Goal: Task Accomplishment & Management: Complete application form

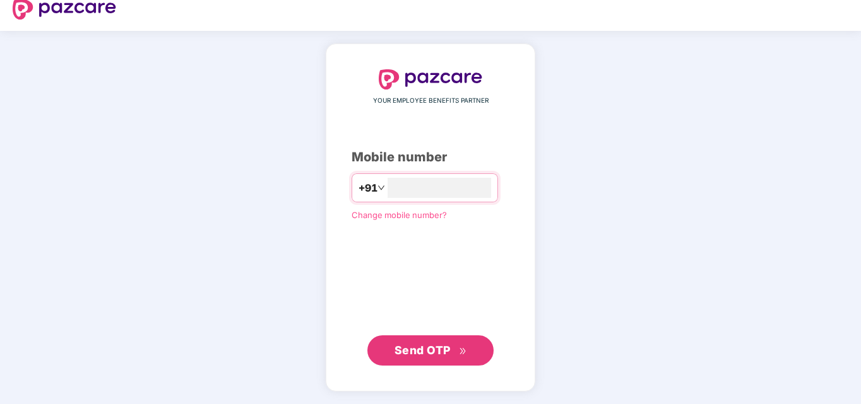
type input "**********"
click at [425, 346] on span "Send OTP" at bounding box center [422, 350] width 56 height 13
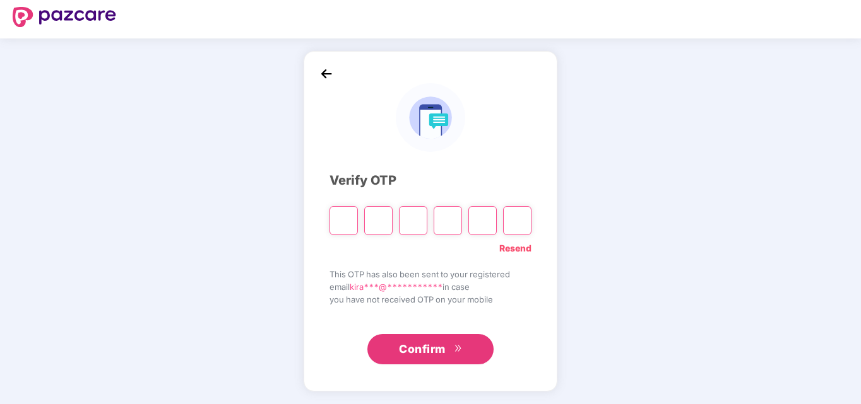
scroll to position [7, 0]
type input "*"
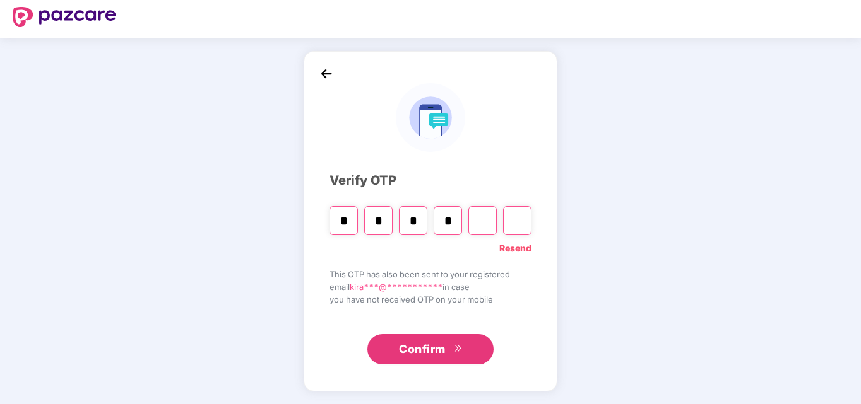
type input "*"
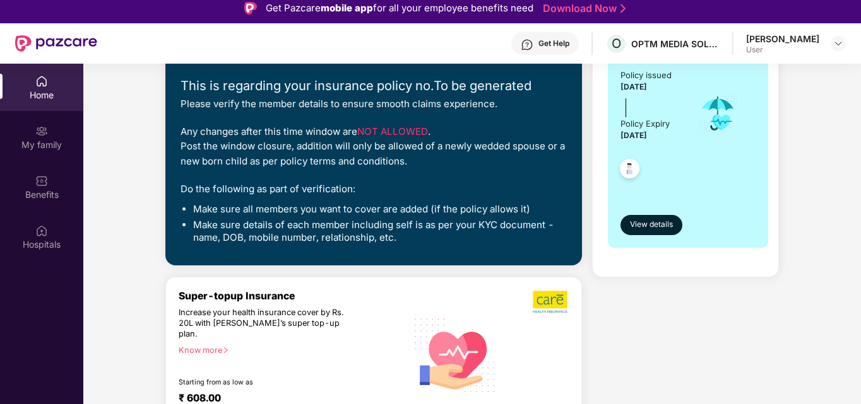
scroll to position [63, 0]
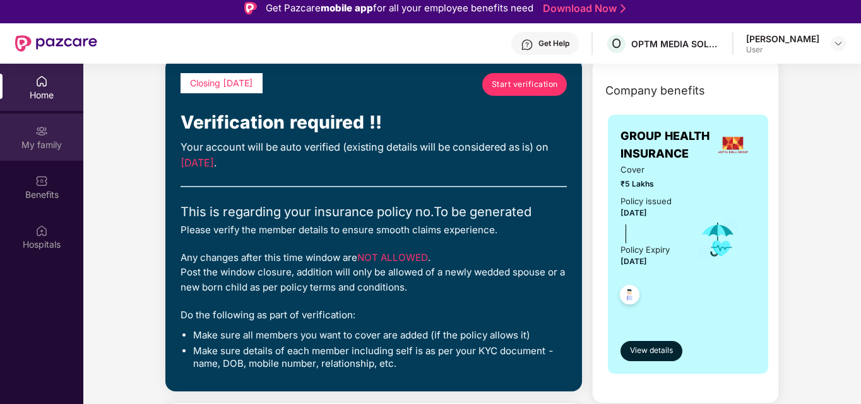
click at [61, 139] on div "My family" at bounding box center [41, 145] width 83 height 13
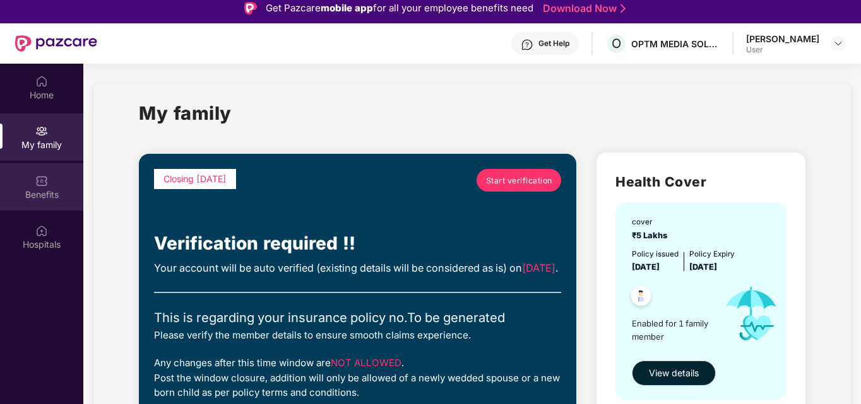
click at [63, 185] on div "Benefits" at bounding box center [41, 186] width 83 height 47
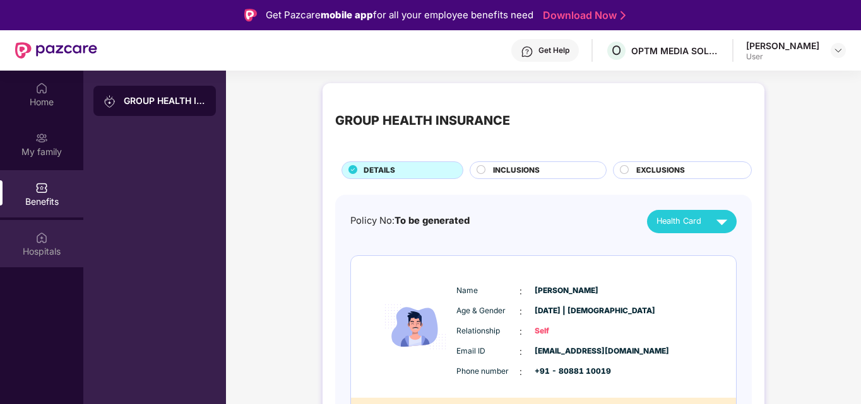
click at [47, 244] on img at bounding box center [41, 238] width 13 height 13
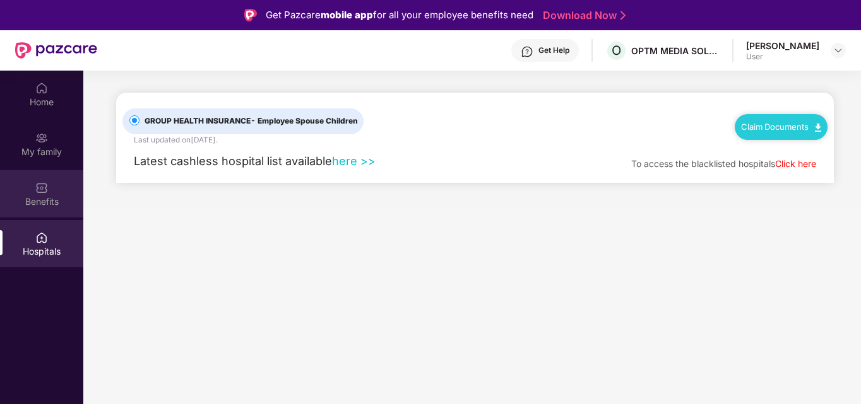
click at [62, 198] on div "Benefits" at bounding box center [41, 202] width 83 height 13
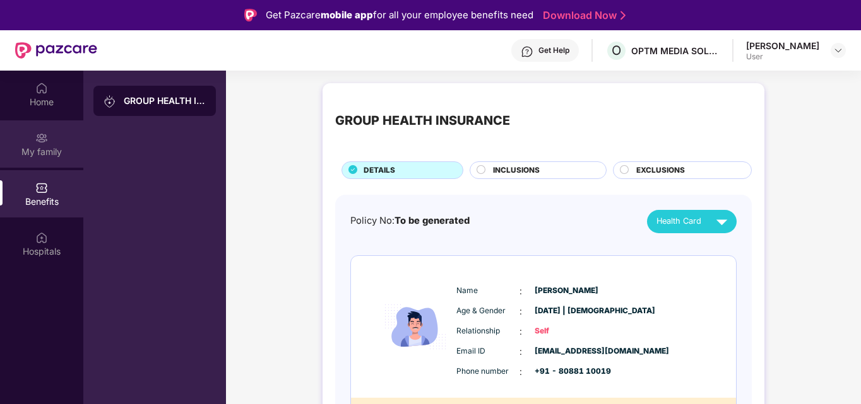
click at [28, 145] on div "My family" at bounding box center [41, 144] width 83 height 47
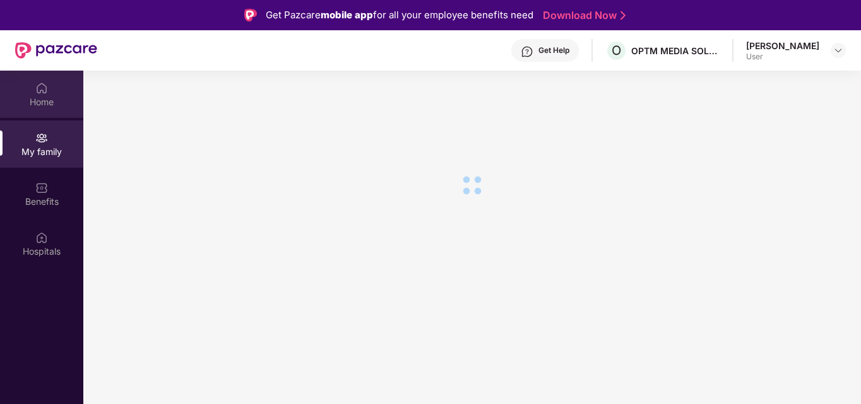
click at [35, 107] on div "Home" at bounding box center [41, 102] width 83 height 13
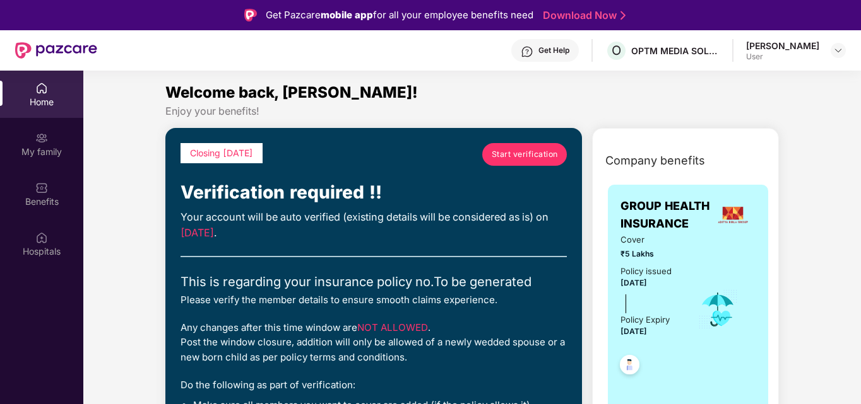
click at [532, 151] on span "Start verification" at bounding box center [525, 154] width 66 height 12
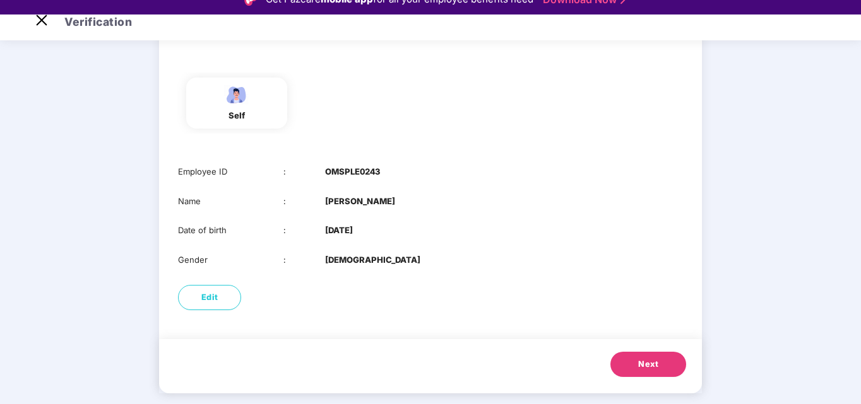
scroll to position [30, 0]
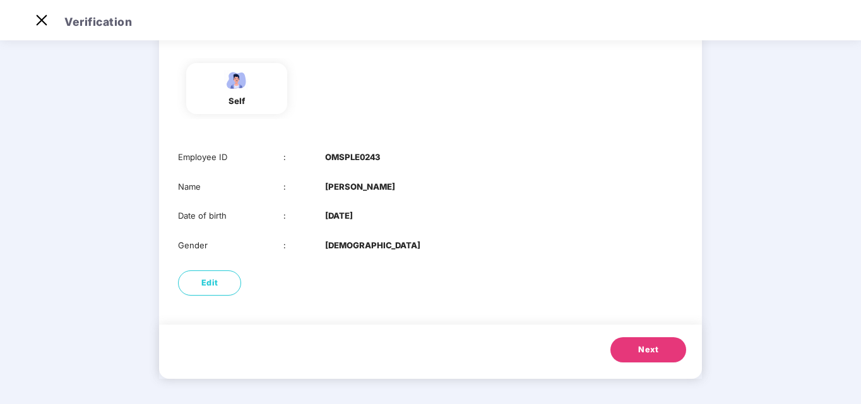
click at [656, 348] on span "Next" at bounding box center [648, 350] width 20 height 13
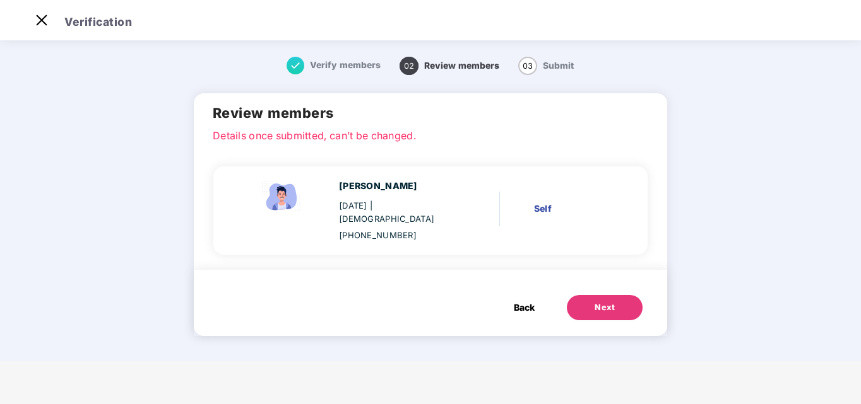
scroll to position [0, 0]
click at [594, 295] on button "Next" at bounding box center [605, 307] width 76 height 25
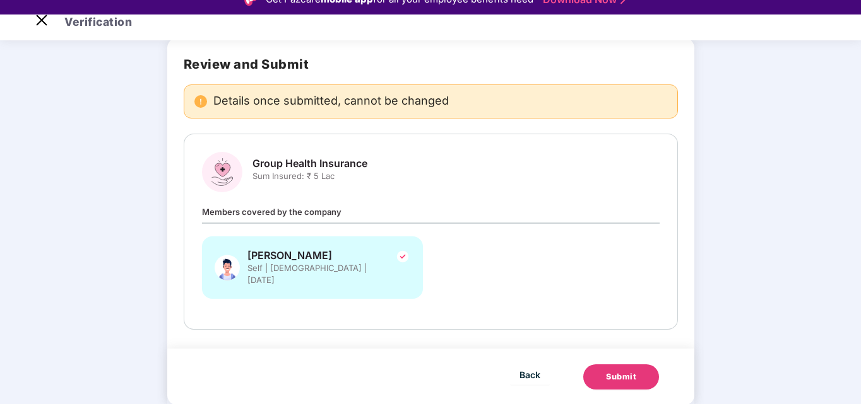
scroll to position [30, 0]
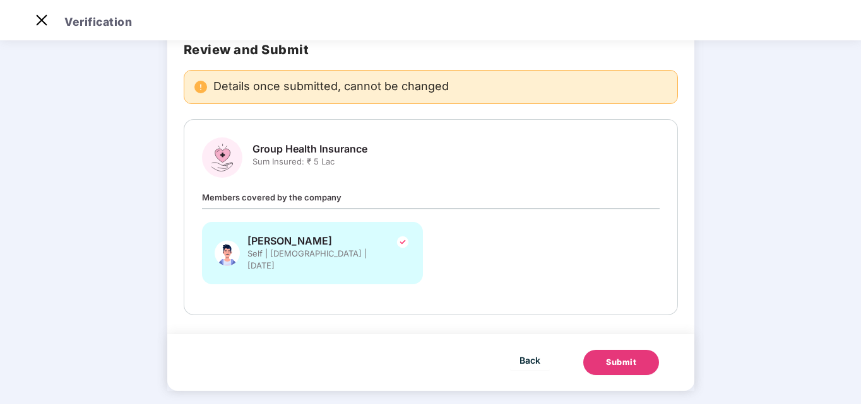
click at [618, 357] on div "Submit" at bounding box center [621, 363] width 30 height 13
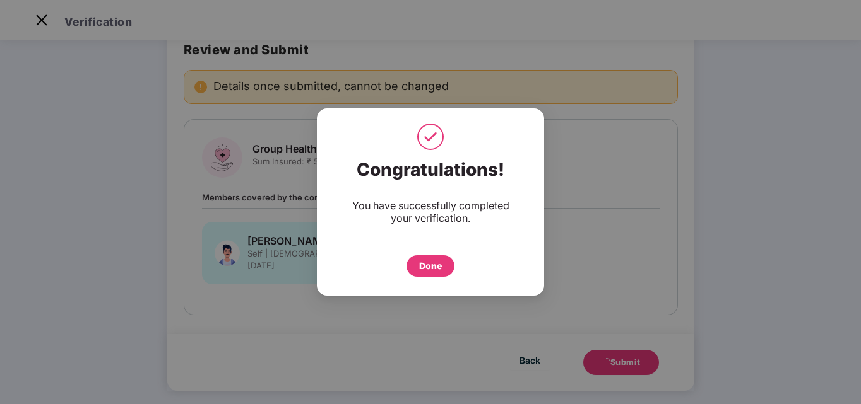
click at [430, 265] on div "Done" at bounding box center [430, 266] width 23 height 14
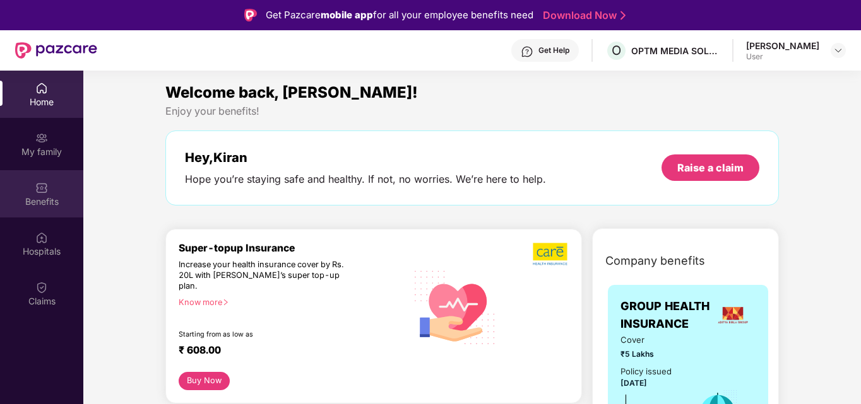
click at [29, 196] on div "Benefits" at bounding box center [41, 202] width 83 height 13
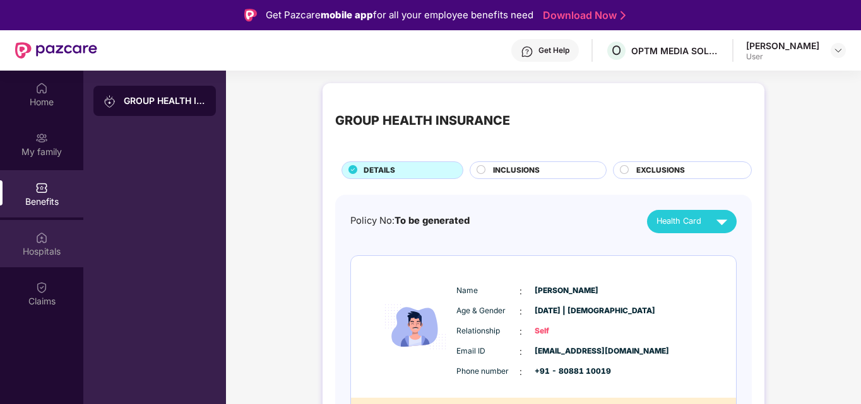
click at [44, 233] on img at bounding box center [41, 238] width 13 height 13
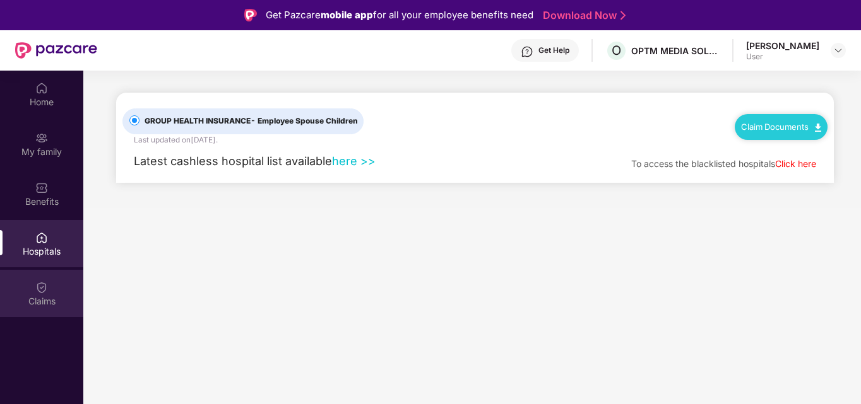
click at [42, 280] on div at bounding box center [41, 286] width 13 height 13
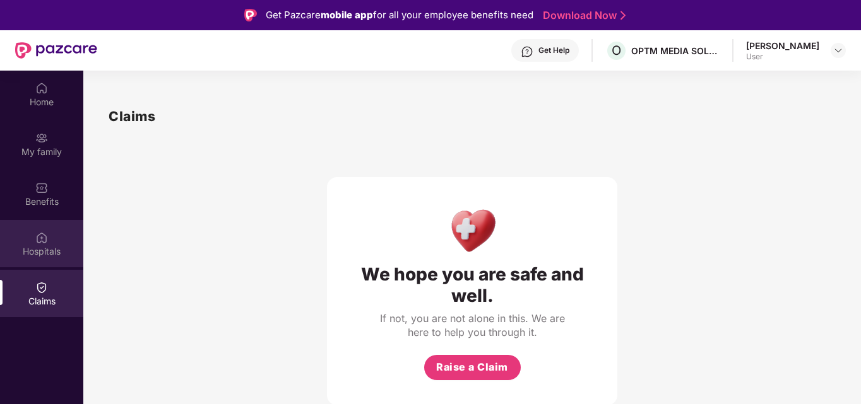
click at [41, 254] on div "Hospitals" at bounding box center [41, 251] width 83 height 13
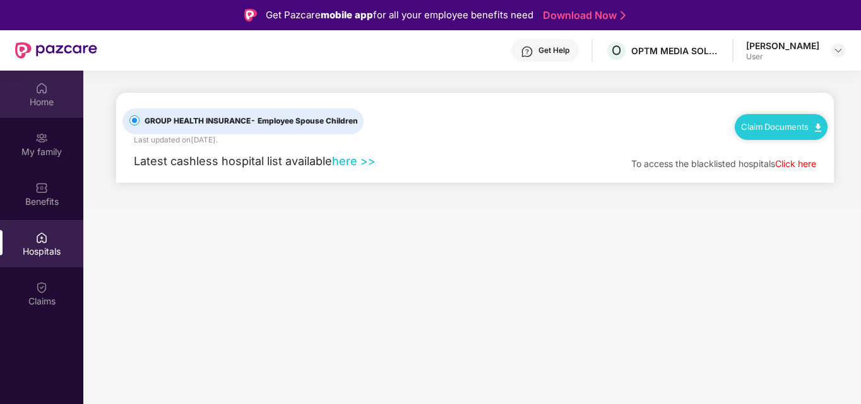
click at [38, 104] on div "Home" at bounding box center [41, 102] width 83 height 13
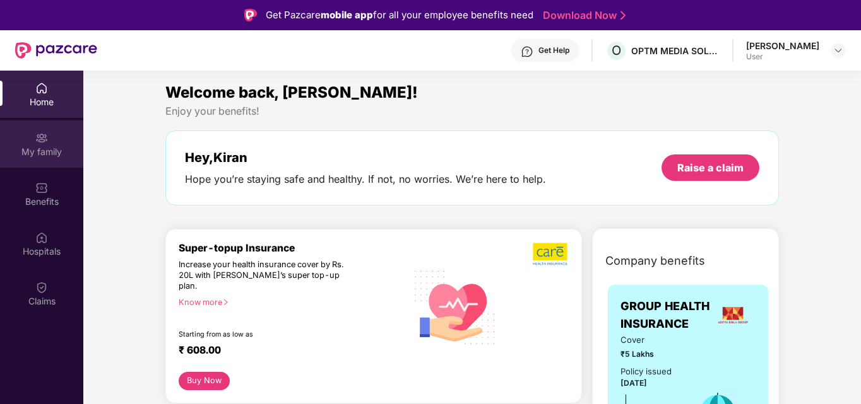
click at [42, 151] on div "My family" at bounding box center [41, 152] width 83 height 13
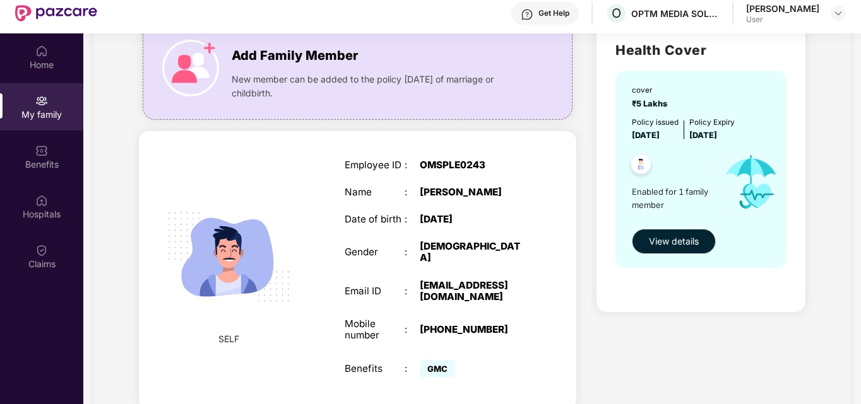
scroll to position [71, 0]
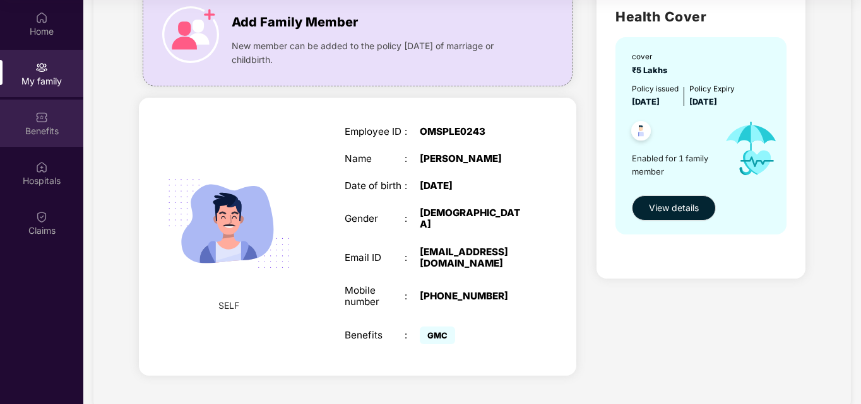
click at [40, 137] on div "Benefits" at bounding box center [41, 131] width 83 height 13
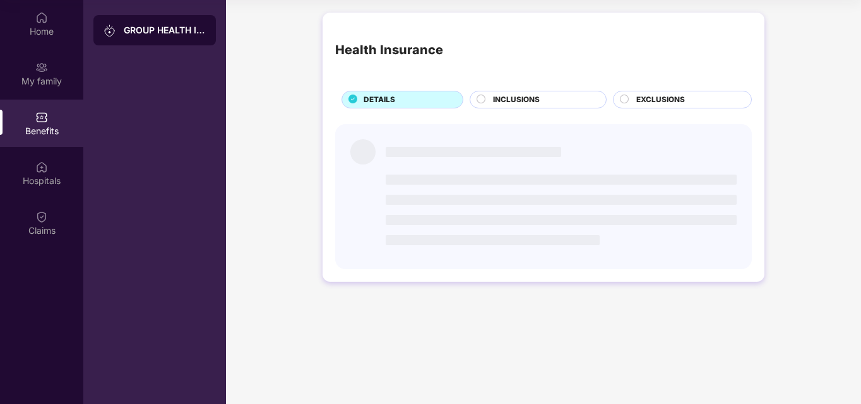
scroll to position [0, 0]
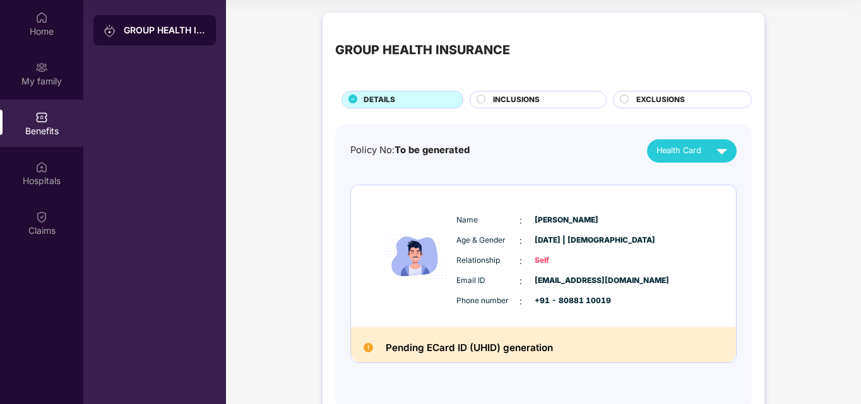
click at [528, 96] on span "INCLUSIONS" at bounding box center [516, 100] width 47 height 12
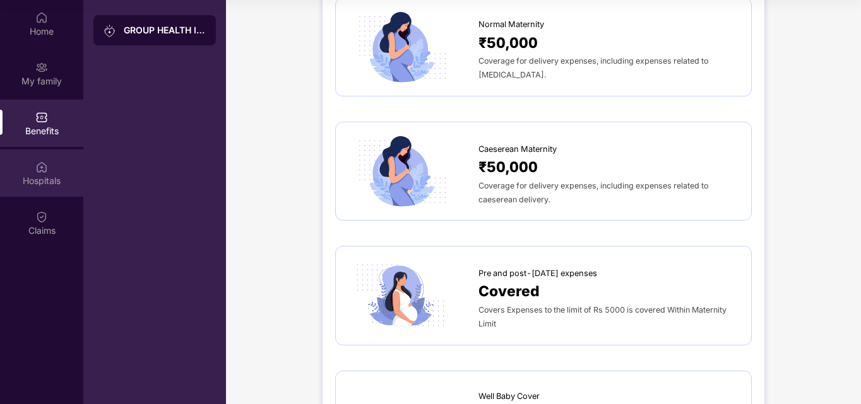
scroll to position [1383, 0]
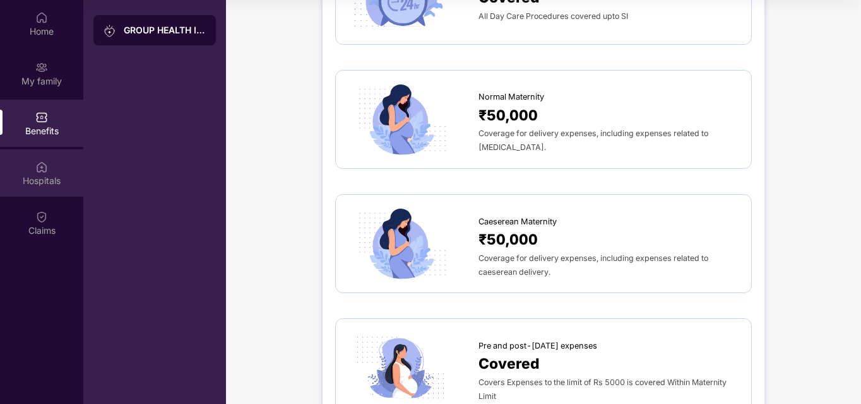
click at [25, 165] on div "Hospitals" at bounding box center [41, 173] width 83 height 47
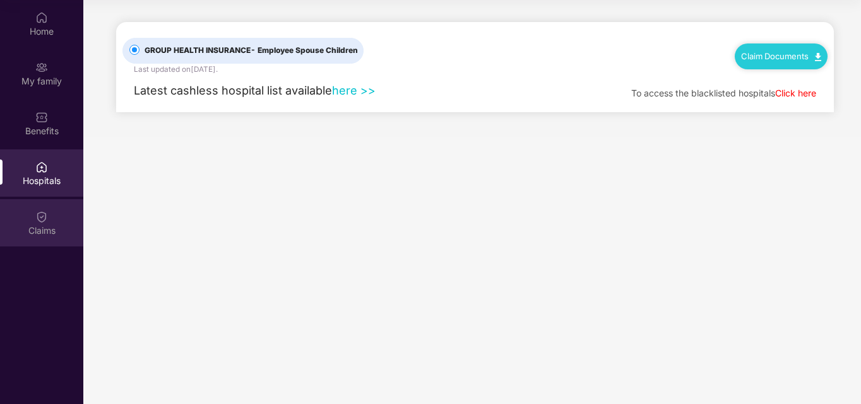
click at [18, 233] on div "Claims" at bounding box center [41, 231] width 83 height 13
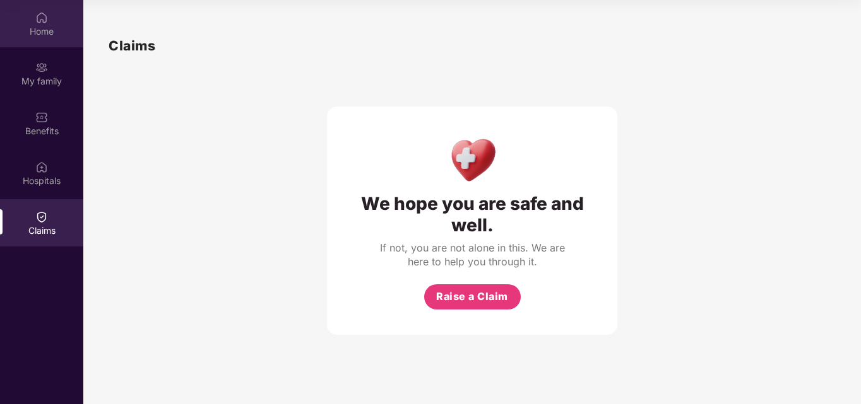
click at [42, 30] on div "Home" at bounding box center [41, 31] width 83 height 13
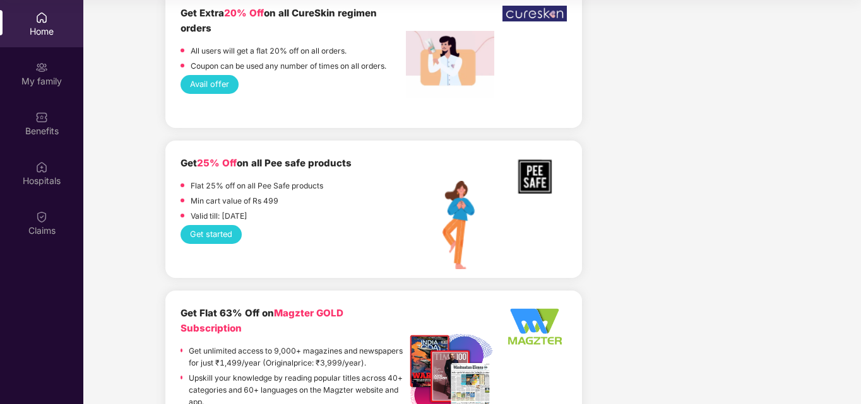
scroll to position [2145, 0]
